Goal: Task Accomplishment & Management: Manage account settings

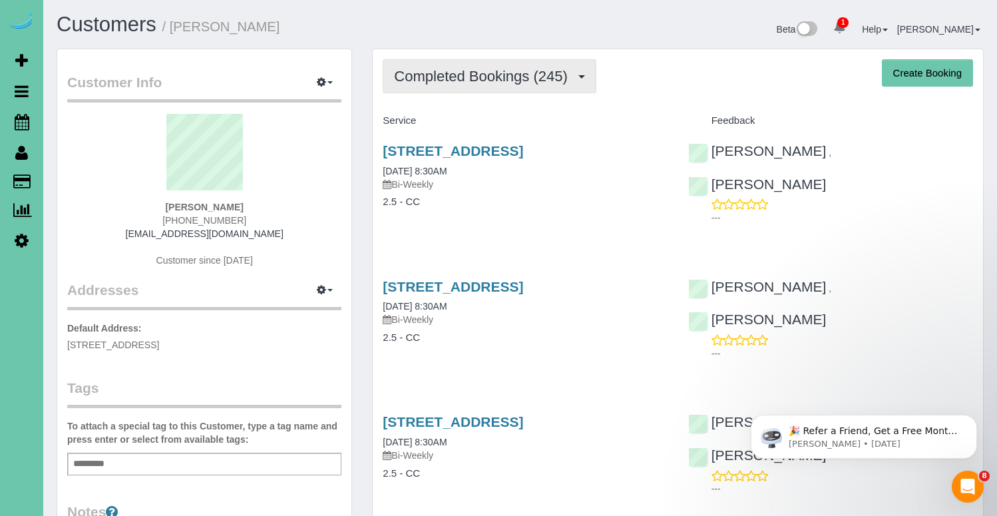
click at [437, 83] on span "Completed Bookings (245)" at bounding box center [484, 76] width 180 height 17
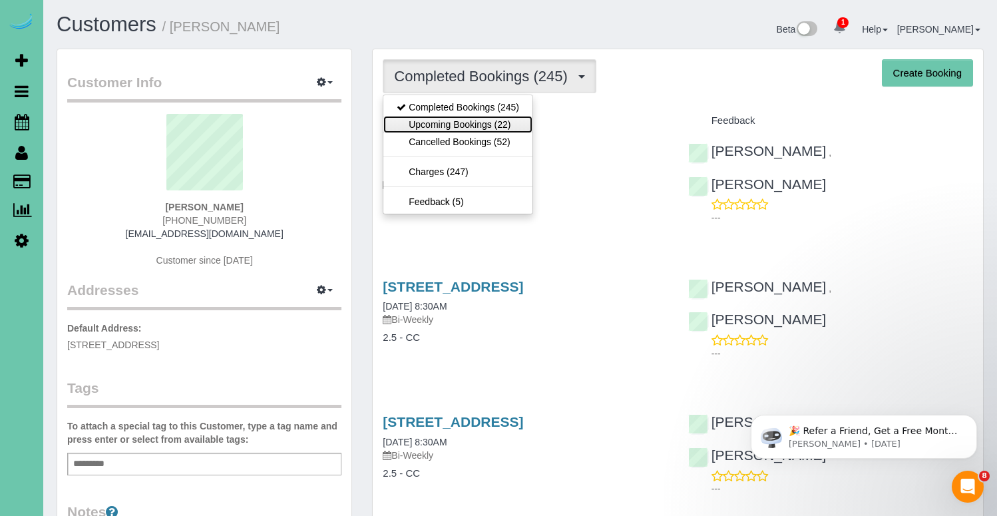
click at [470, 124] on link "Upcoming Bookings (22)" at bounding box center [457, 124] width 149 height 17
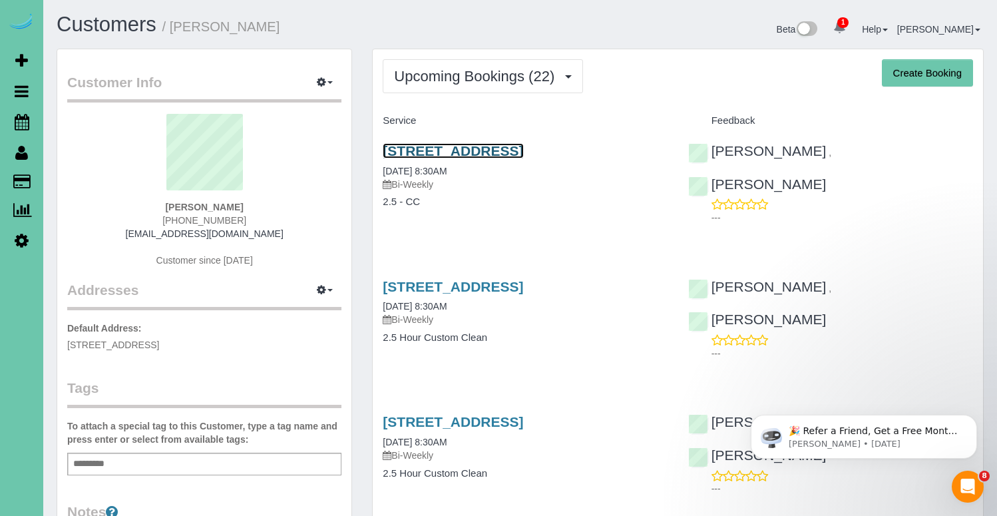
click at [483, 144] on link "[STREET_ADDRESS]" at bounding box center [453, 150] width 140 height 15
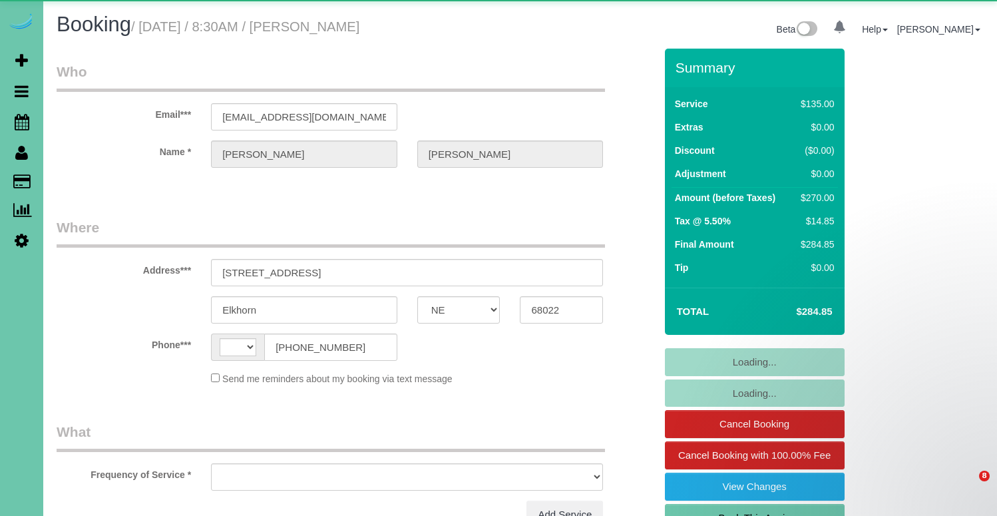
select select "NE"
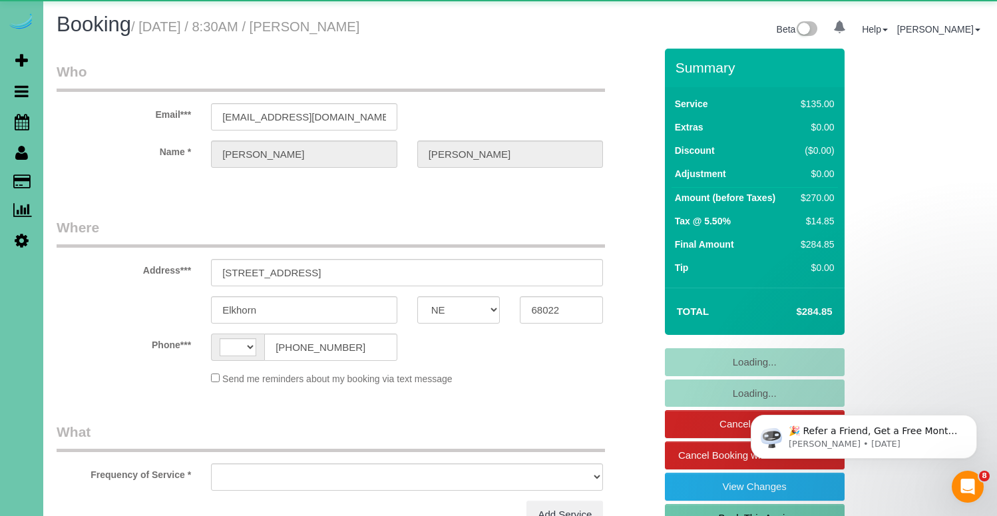
select select "string:[GEOGRAPHIC_DATA]"
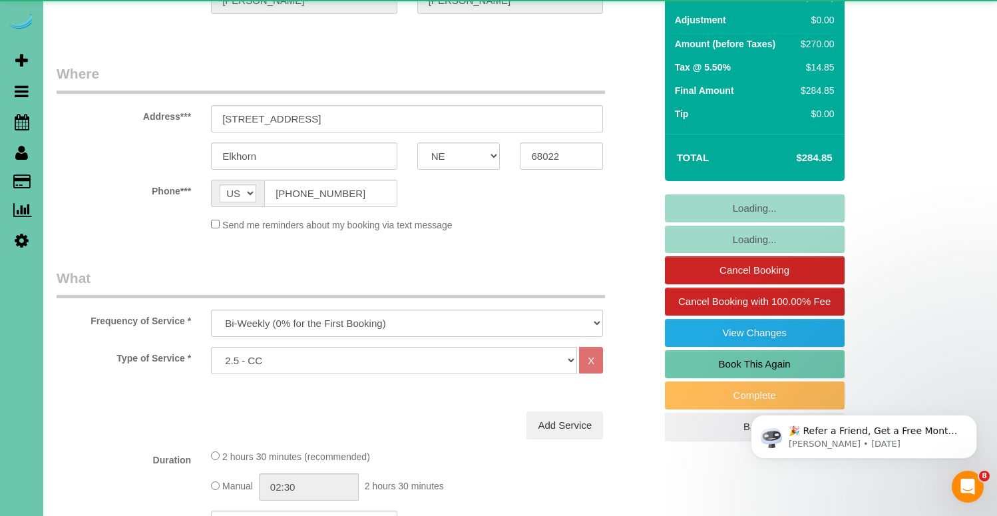
select select "object:721"
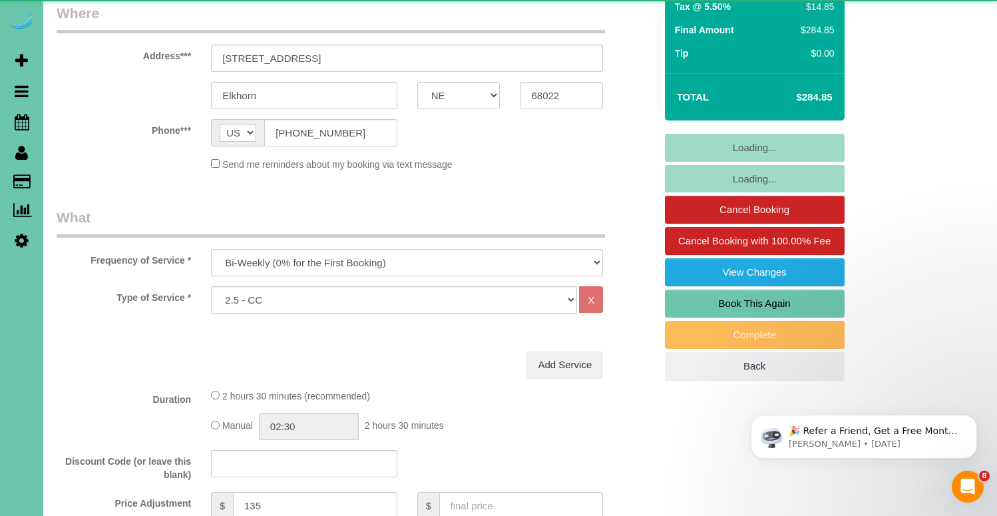
select select "string:fspay-433e4b10-f6d7-4b05-a335-d0cfe455e932"
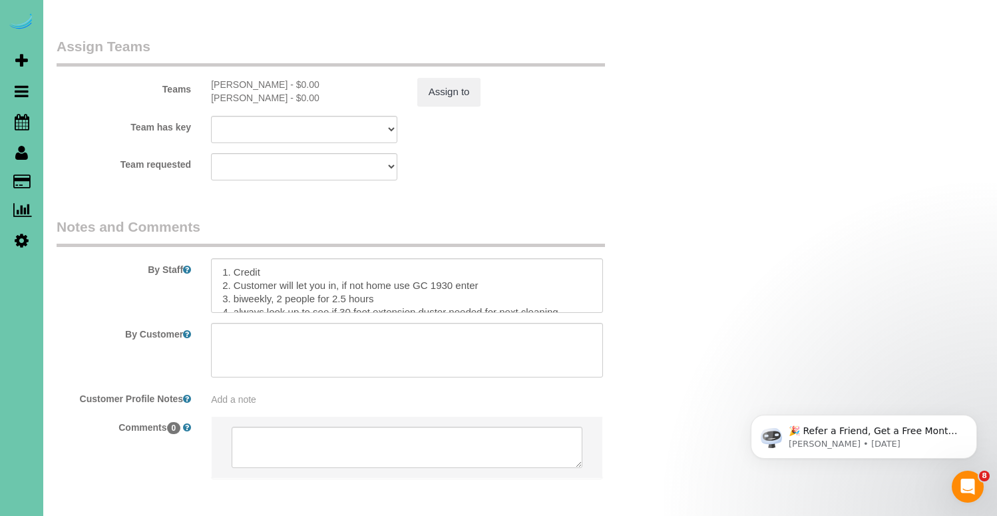
scroll to position [1460, 0]
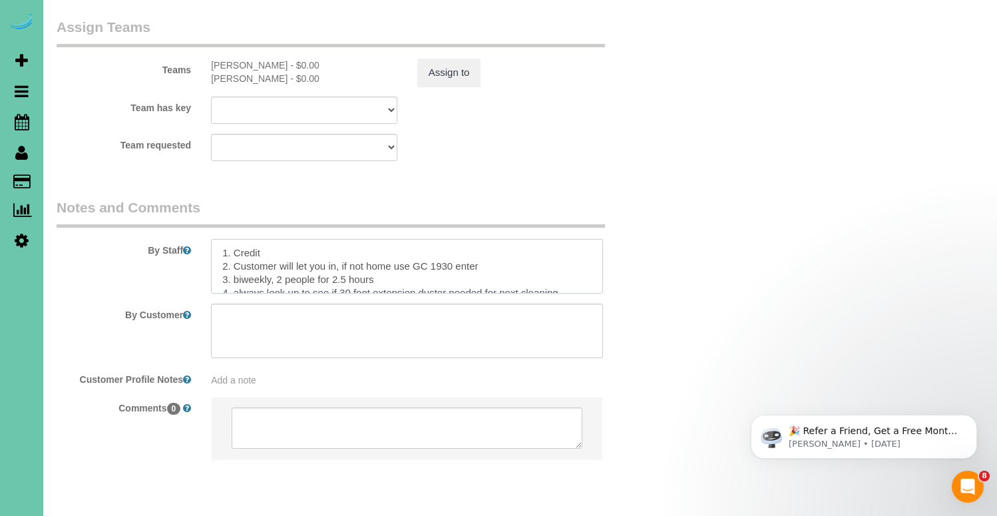
drag, startPoint x: 455, startPoint y: 228, endPoint x: 434, endPoint y: 227, distance: 20.6
click at [434, 239] on textarea at bounding box center [407, 266] width 392 height 55
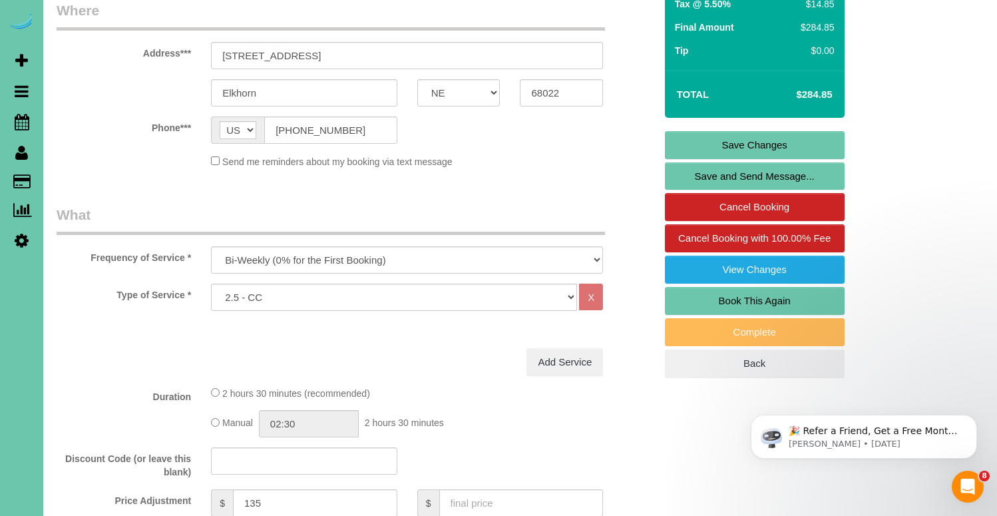
scroll to position [209, 0]
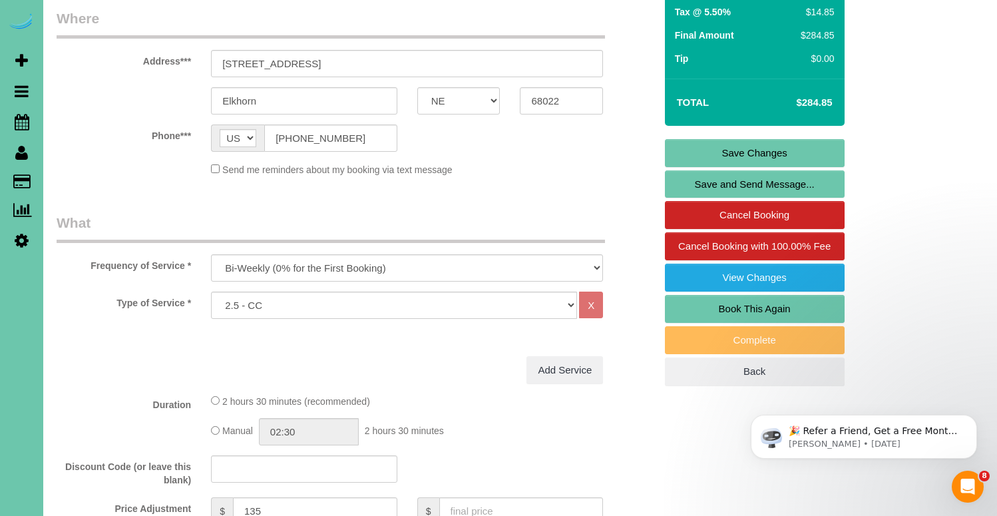
type textarea "1. Credit 2. Customer will let you in, if not home use GC 5818 enter 3. biweekl…"
click at [768, 153] on link "Save Changes" at bounding box center [755, 153] width 180 height 28
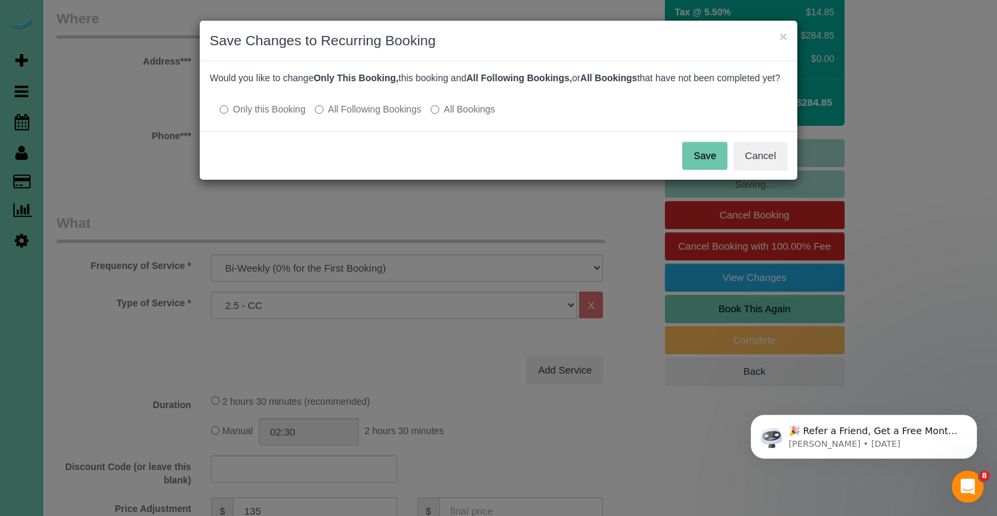
drag, startPoint x: 377, startPoint y: 122, endPoint x: 392, endPoint y: 122, distance: 15.3
click at [377, 116] on label "All Following Bookings" at bounding box center [368, 109] width 106 height 13
click at [708, 162] on button "Save" at bounding box center [704, 156] width 45 height 28
